Goal: Transaction & Acquisition: Purchase product/service

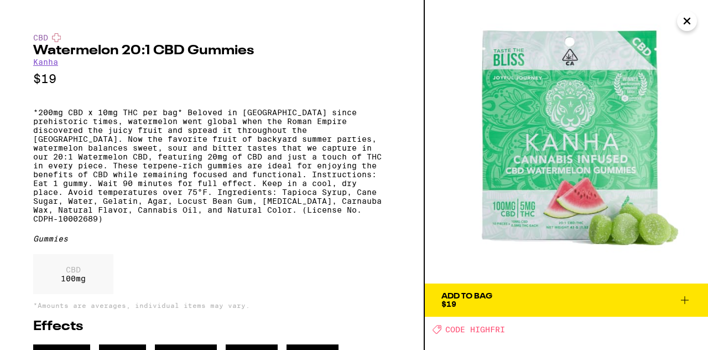
scroll to position [0, 3]
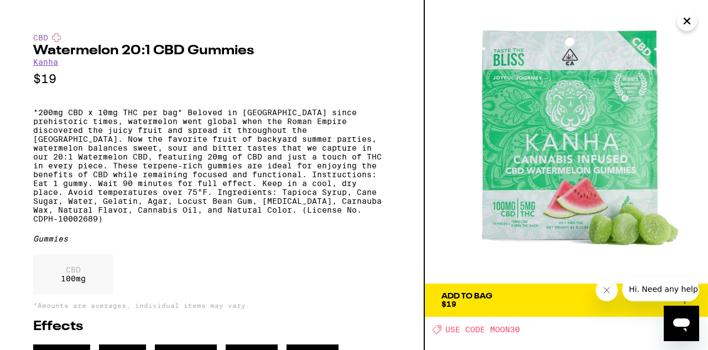
click at [685, 24] on icon "Close" at bounding box center [686, 21] width 13 height 17
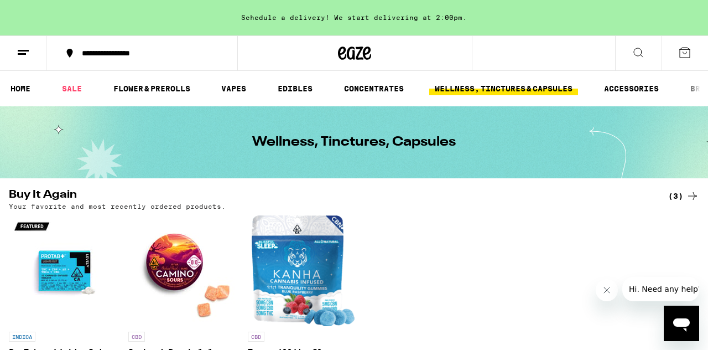
click at [20, 90] on link "HOME" at bounding box center [20, 88] width 31 height 13
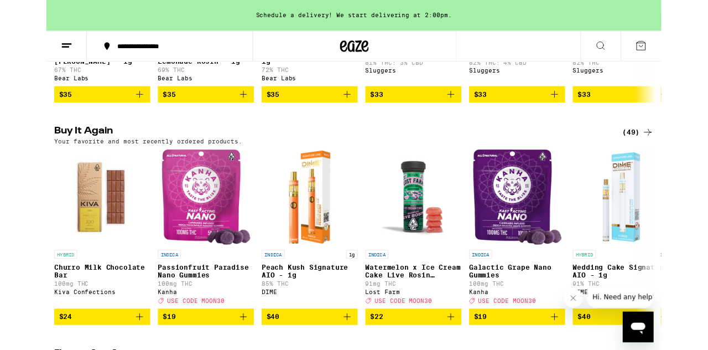
scroll to position [1099, 0]
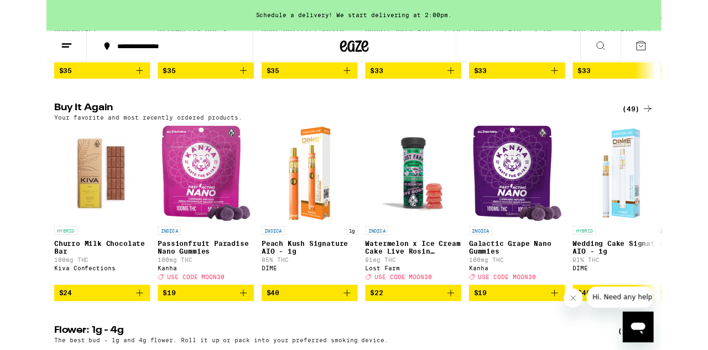
click at [580, 304] on button "Close message from company" at bounding box center [575, 299] width 22 height 22
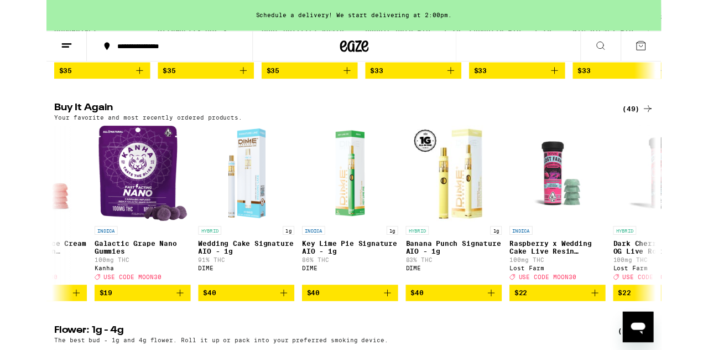
scroll to position [0, 434]
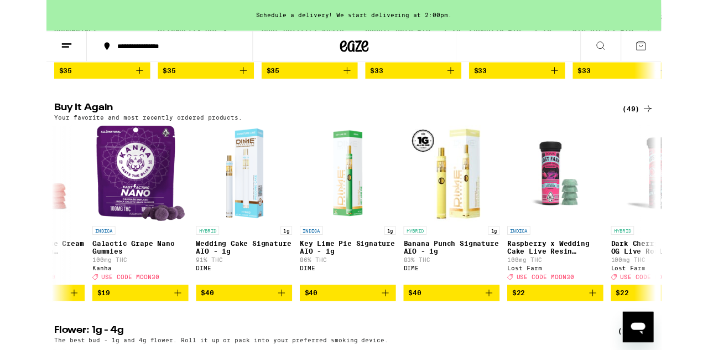
click at [685, 241] on img "Open page for Dark Cherry Illuminati OG Live Rosin Gummies from Lost Farm" at bounding box center [705, 199] width 111 height 111
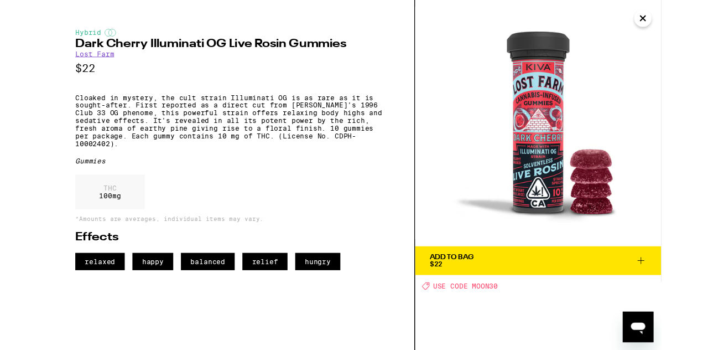
click at [691, 23] on icon "Close" at bounding box center [686, 21] width 13 height 17
